Goal: Share content

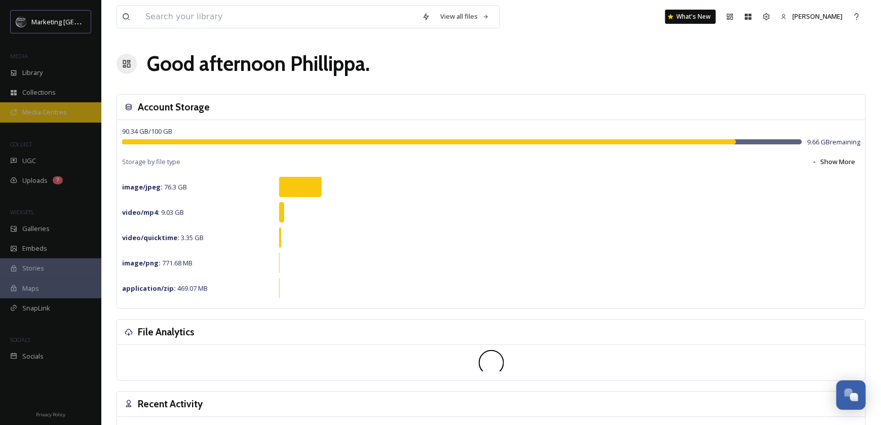
click at [42, 113] on span "Media Centres" at bounding box center [44, 112] width 45 height 10
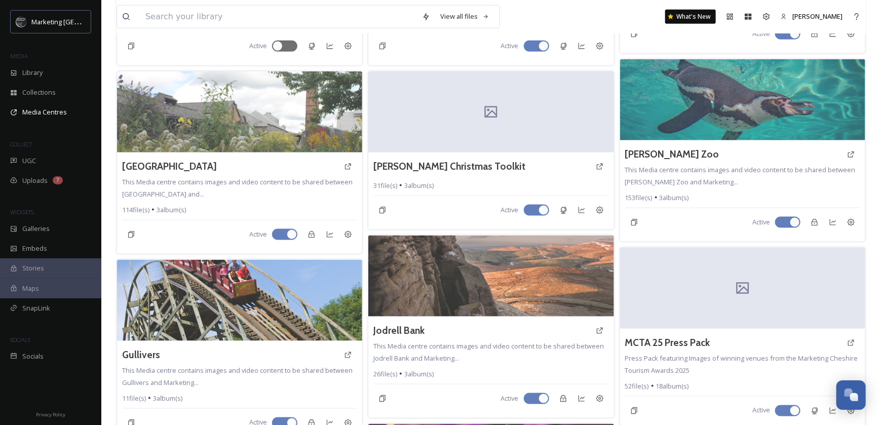
scroll to position [70, 0]
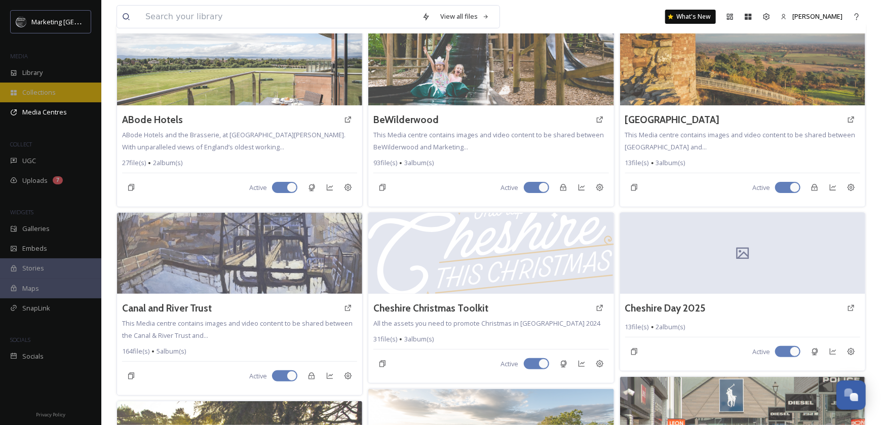
click at [35, 95] on span "Collections" at bounding box center [38, 93] width 33 height 10
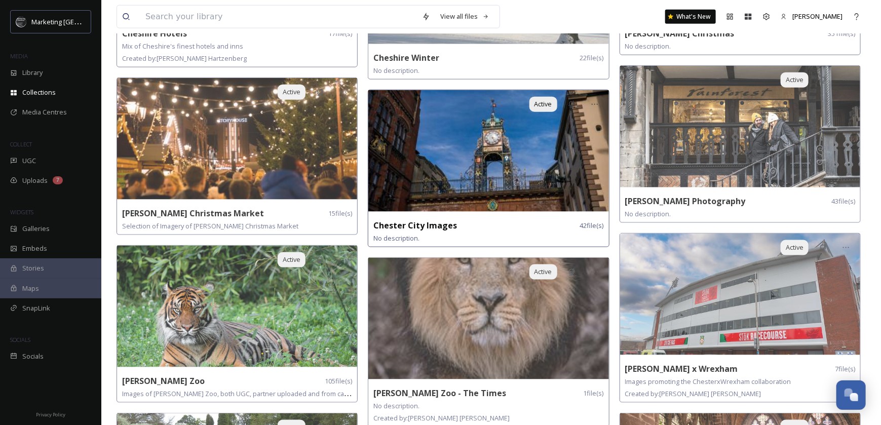
scroll to position [456, 0]
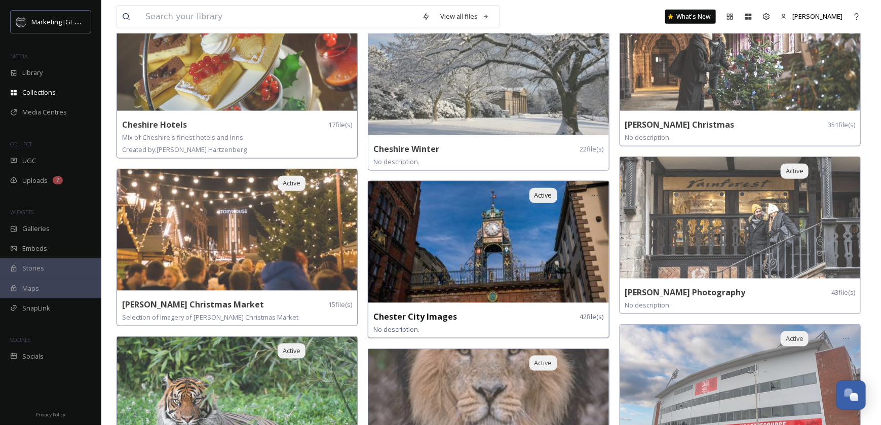
click at [496, 257] on img at bounding box center [488, 242] width 240 height 122
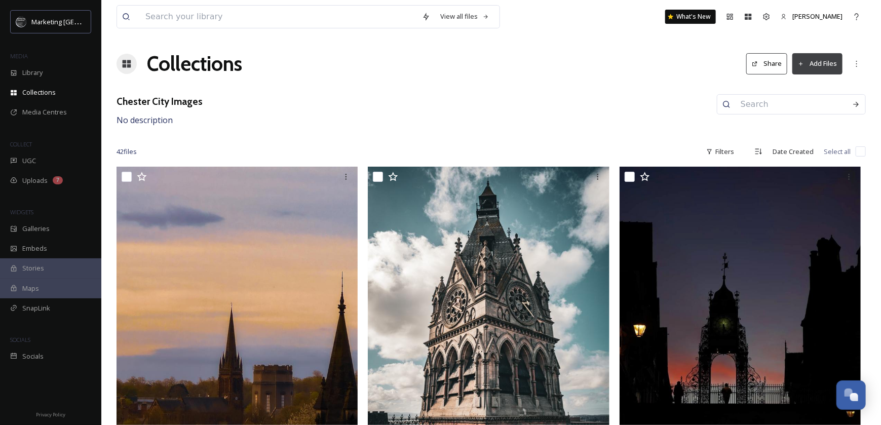
click at [774, 65] on button "Share" at bounding box center [766, 63] width 41 height 21
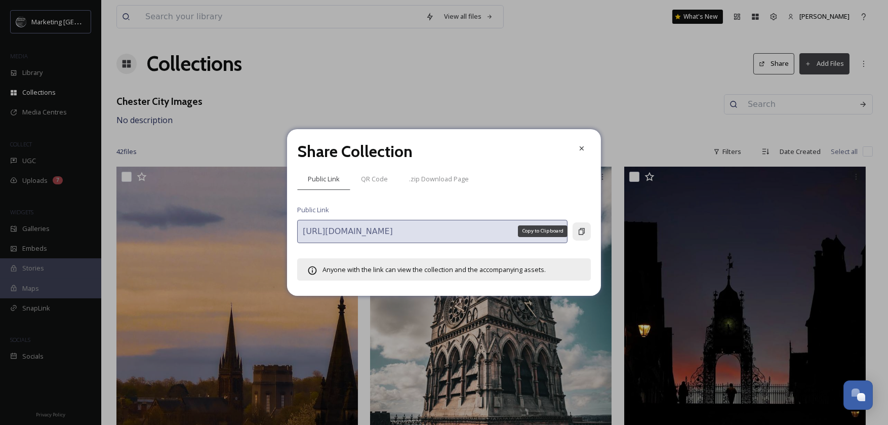
click at [579, 229] on icon at bounding box center [582, 231] width 6 height 7
